Goal: Task Accomplishment & Management: Use online tool/utility

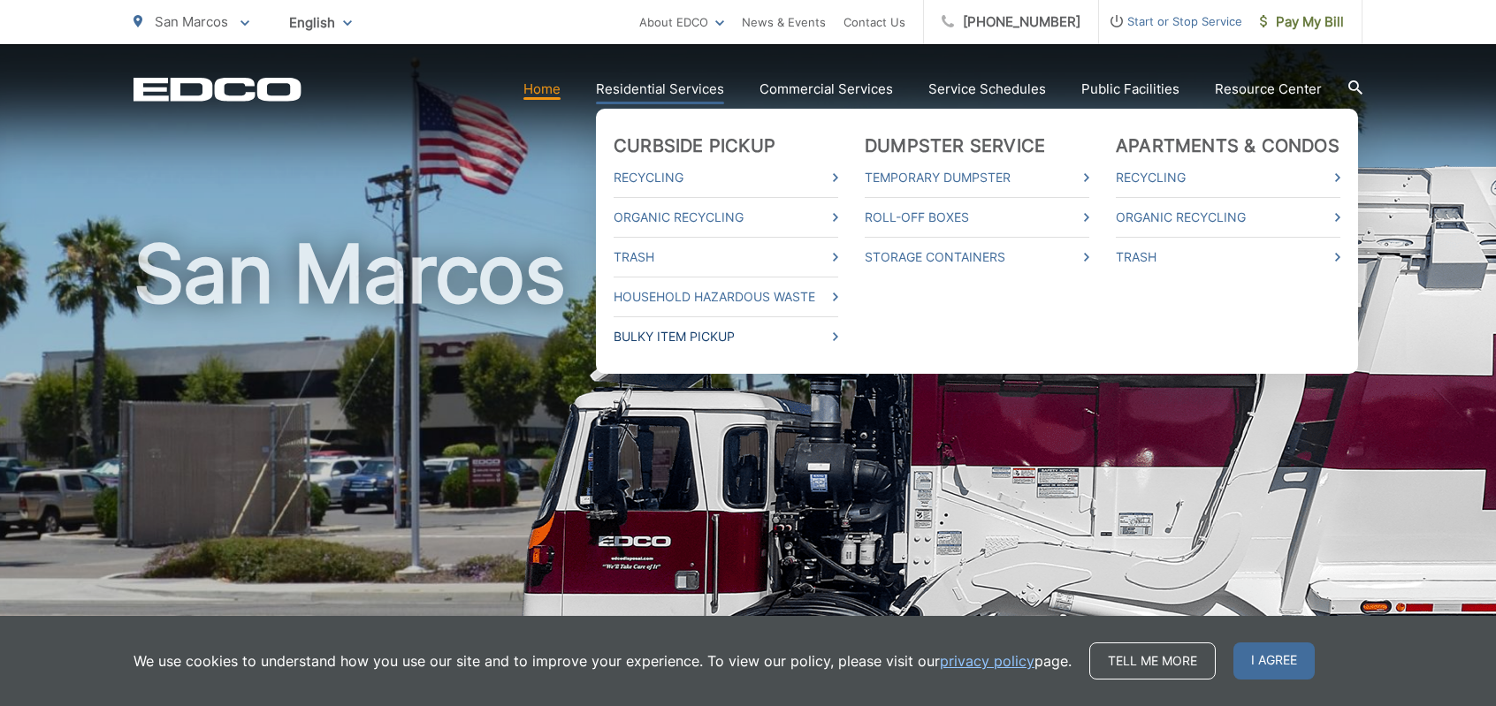
click at [659, 337] on link "Bulky Item Pickup" at bounding box center [726, 336] width 225 height 21
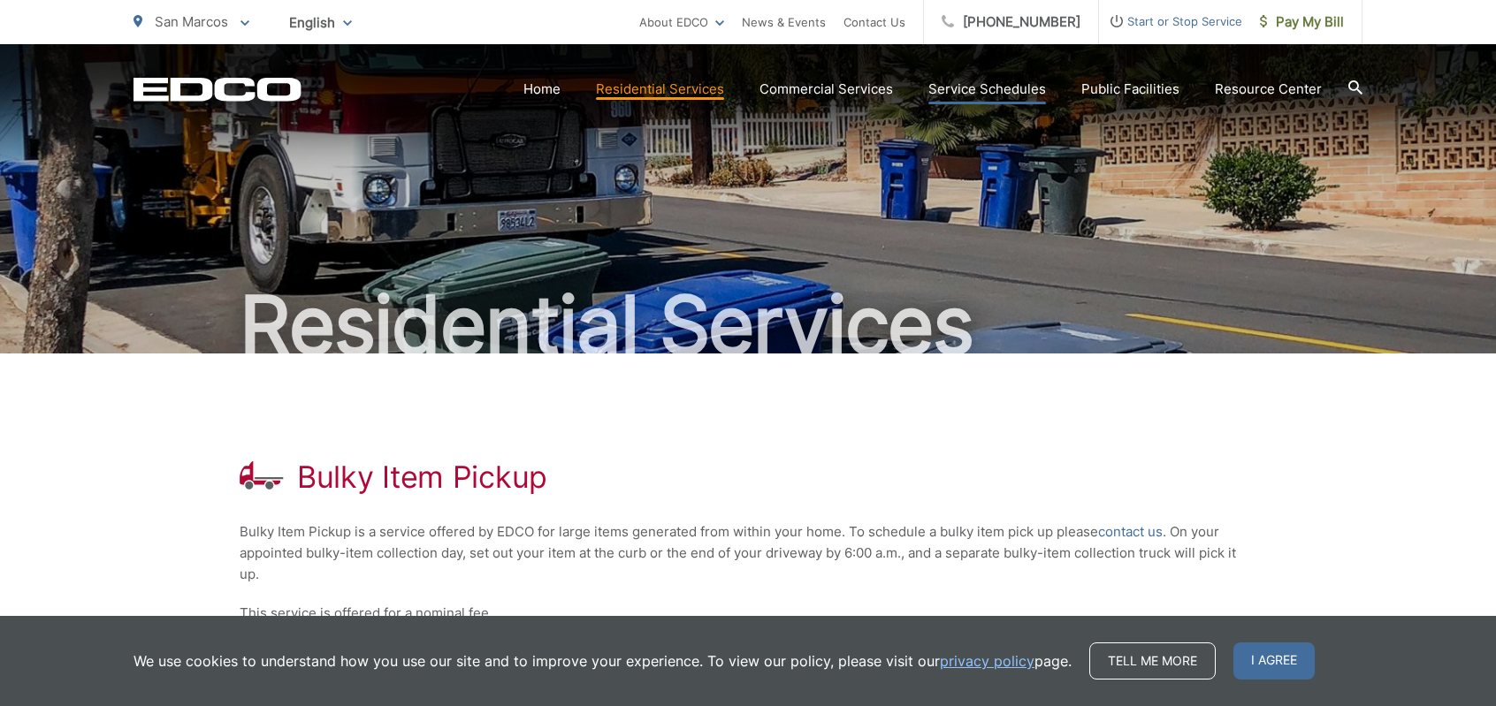
click at [990, 88] on link "Service Schedules" at bounding box center [987, 89] width 118 height 21
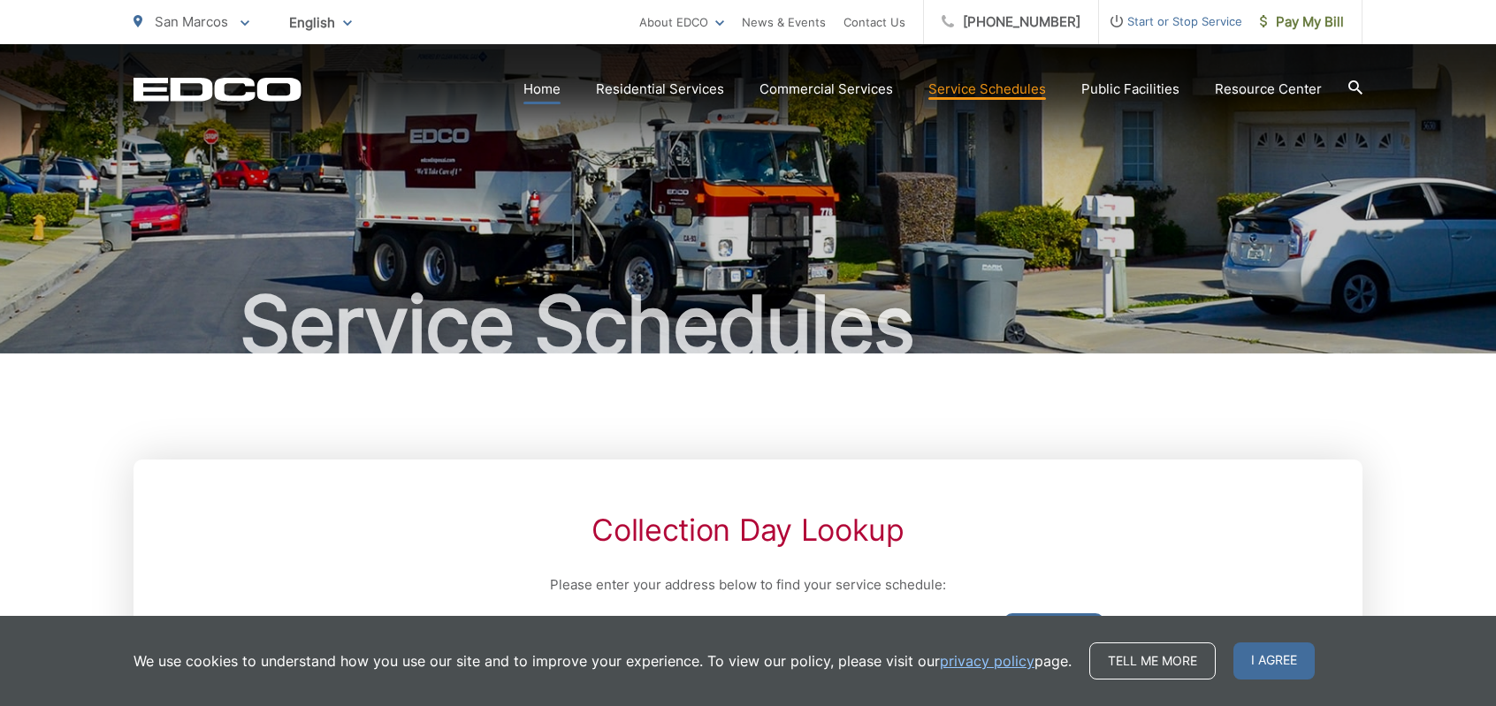
click at [551, 90] on link "Home" at bounding box center [541, 89] width 37 height 21
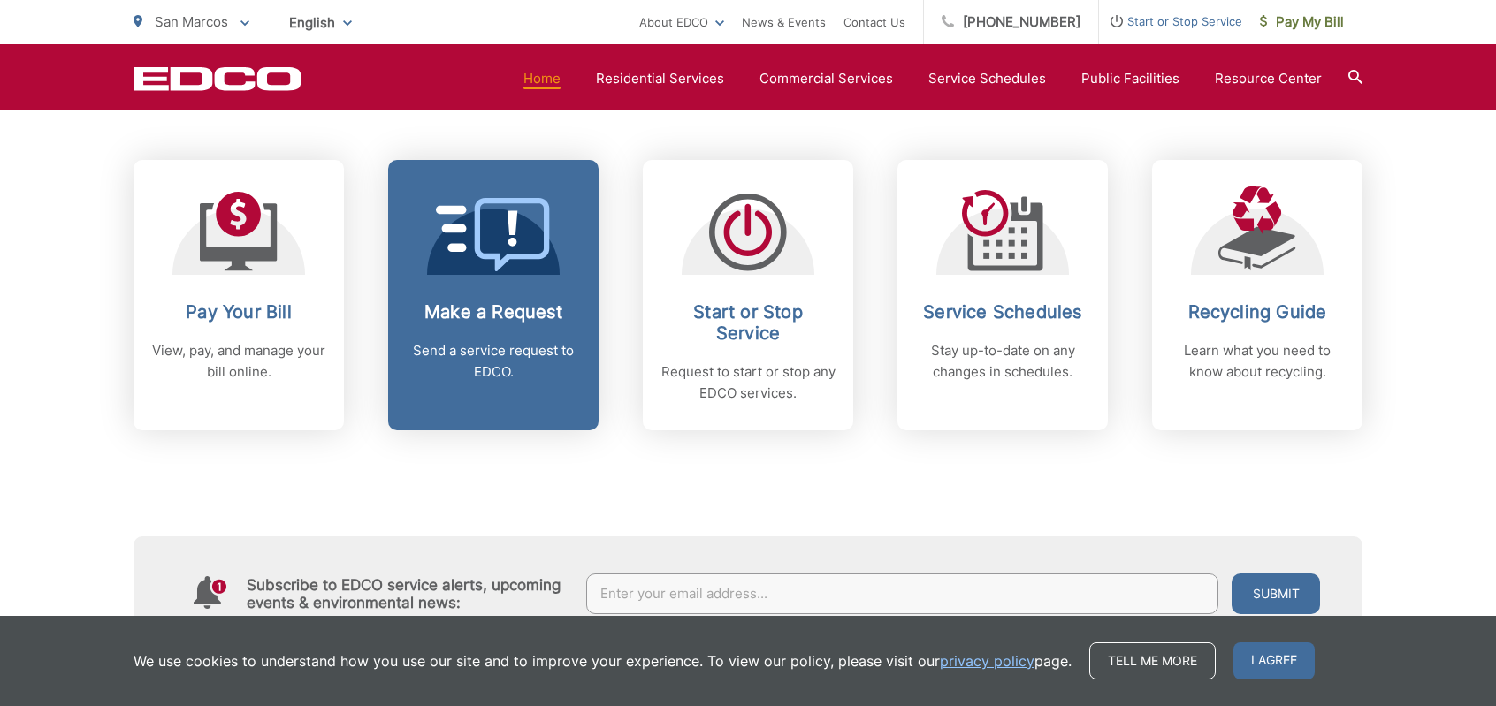
scroll to position [692, 0]
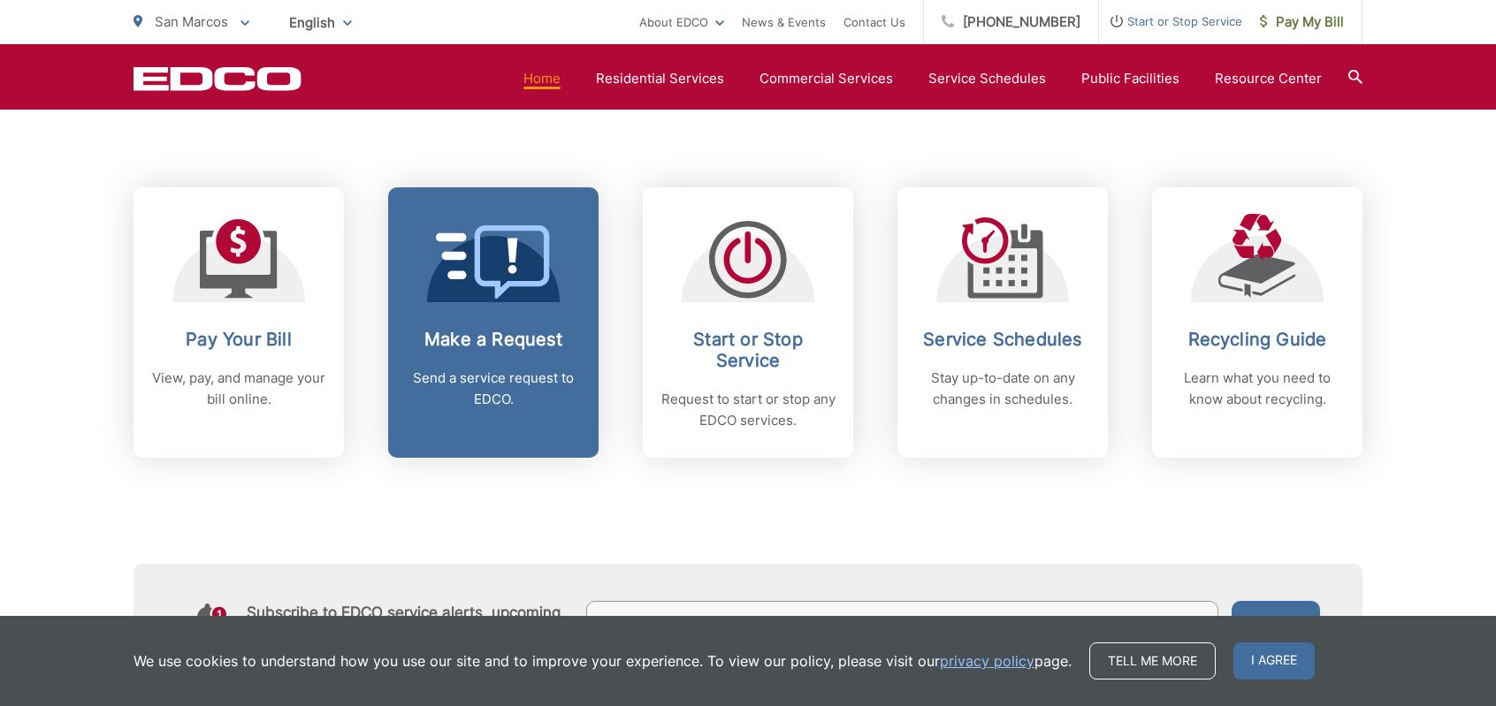
click at [492, 337] on h2 "Make a Request" at bounding box center [493, 339] width 175 height 21
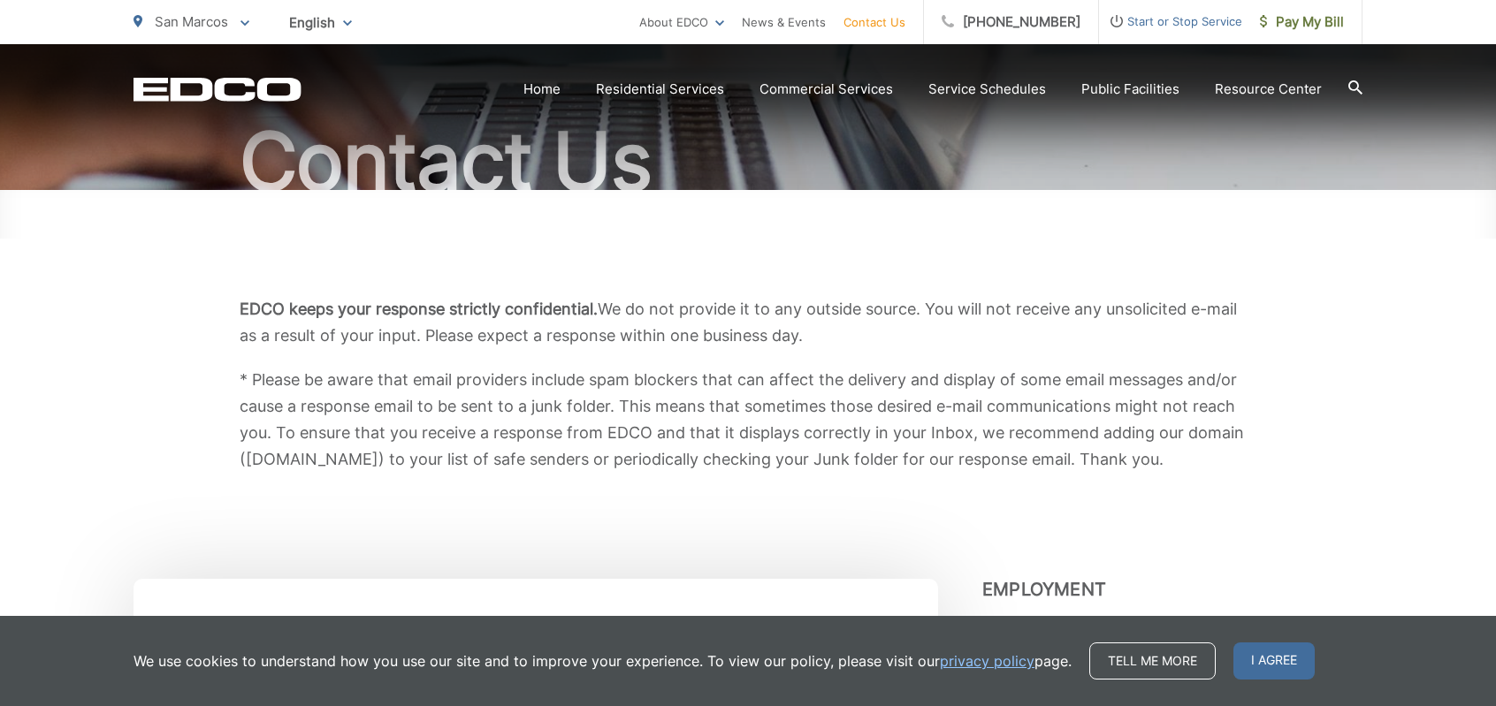
scroll to position [88, 0]
